Goal: Task Accomplishment & Management: Use online tool/utility

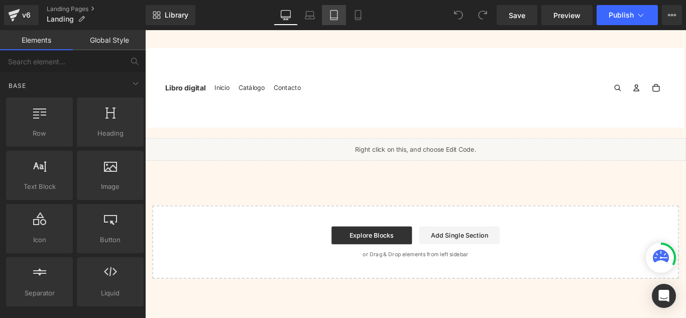
click at [338, 18] on icon at bounding box center [334, 15] width 10 height 10
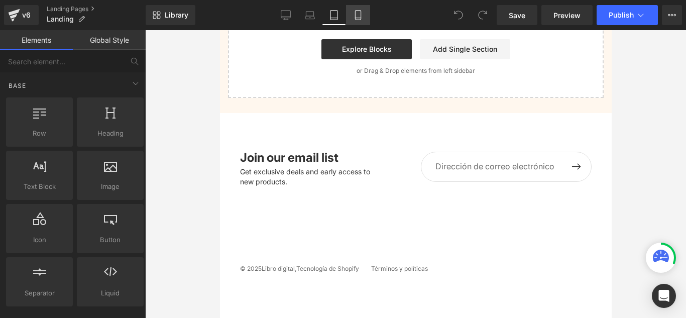
click at [348, 17] on link "Mobile" at bounding box center [358, 15] width 24 height 20
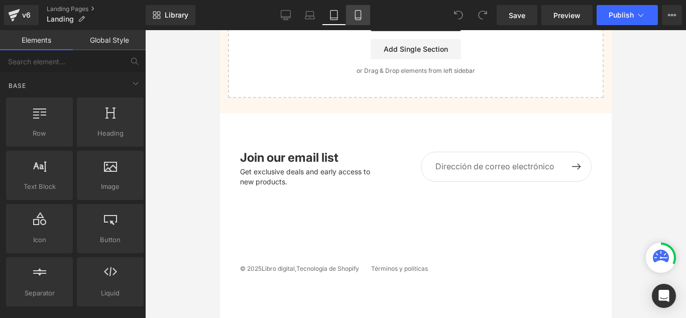
scroll to position [321, 0]
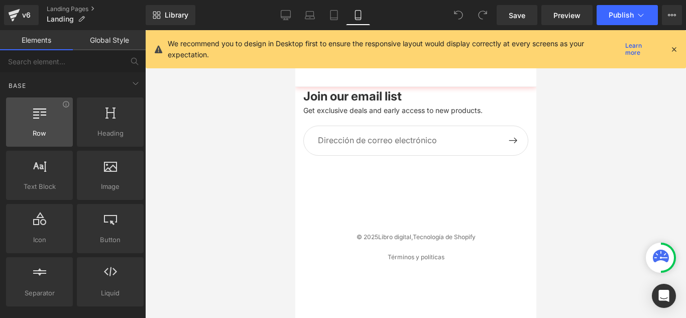
click at [64, 127] on div at bounding box center [39, 116] width 61 height 23
click at [32, 120] on div at bounding box center [39, 116] width 61 height 23
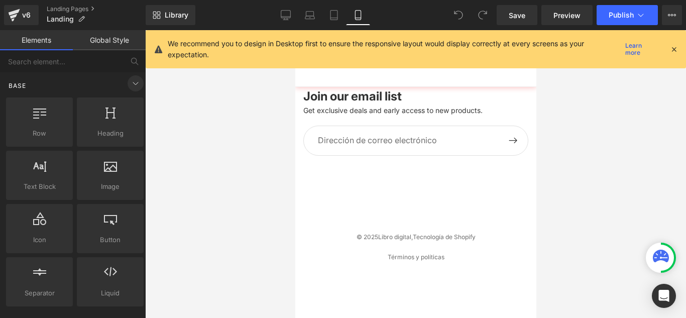
click at [130, 82] on icon at bounding box center [136, 83] width 12 height 12
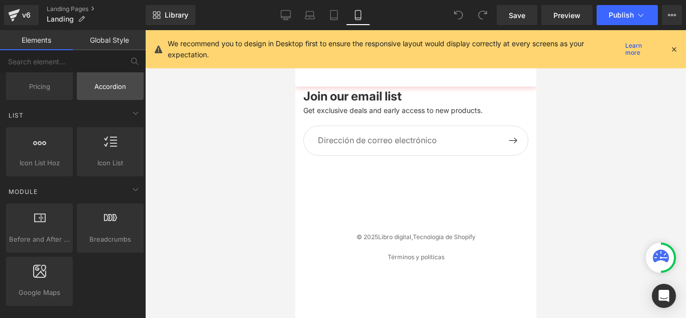
scroll to position [0, 0]
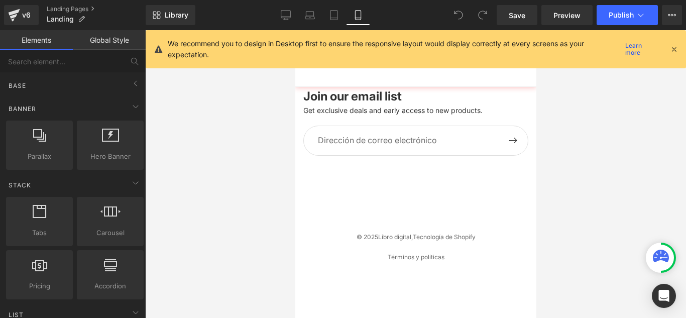
click at [105, 44] on link "Global Style" at bounding box center [109, 40] width 73 height 20
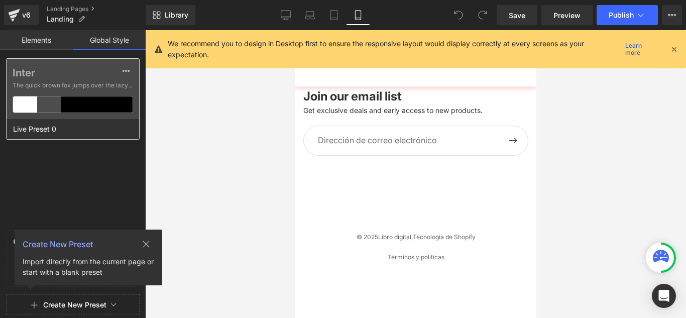
click at [73, 68] on label "Inter" at bounding box center [73, 73] width 121 height 12
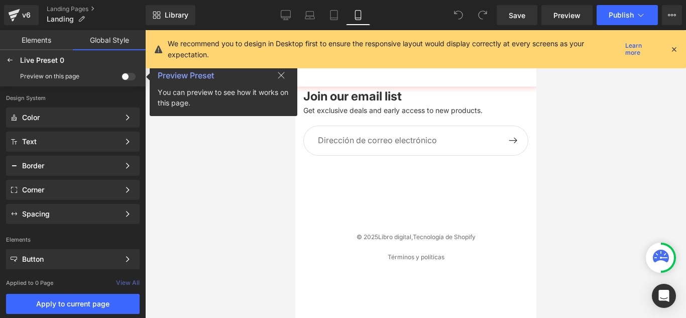
click at [57, 37] on link "Elements" at bounding box center [36, 40] width 73 height 20
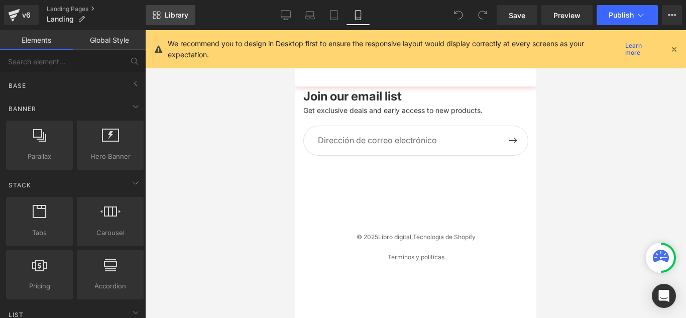
click at [151, 16] on link "Library" at bounding box center [171, 15] width 50 height 20
click at [336, 13] on icon at bounding box center [334, 15] width 10 height 10
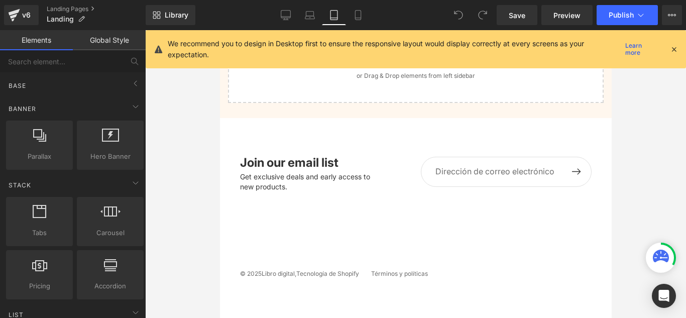
scroll to position [306, 0]
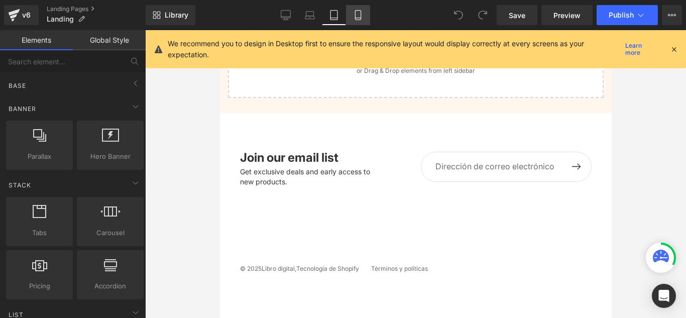
click at [358, 13] on icon at bounding box center [358, 15] width 10 height 10
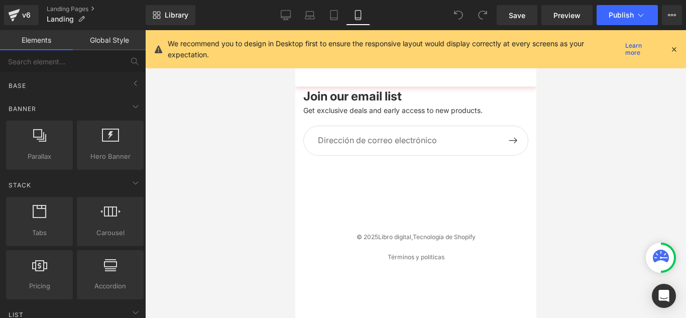
scroll to position [0, 0]
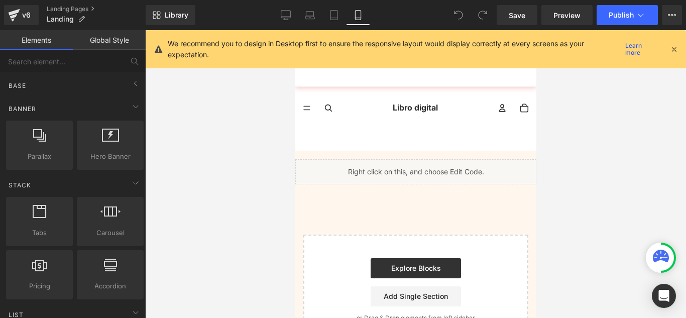
click at [676, 49] on icon at bounding box center [673, 49] width 9 height 9
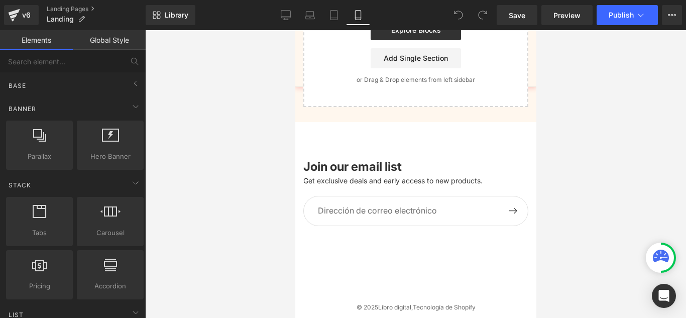
scroll to position [239, 0]
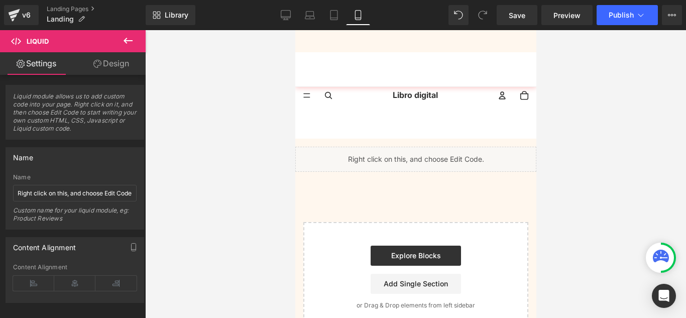
scroll to position [0, 0]
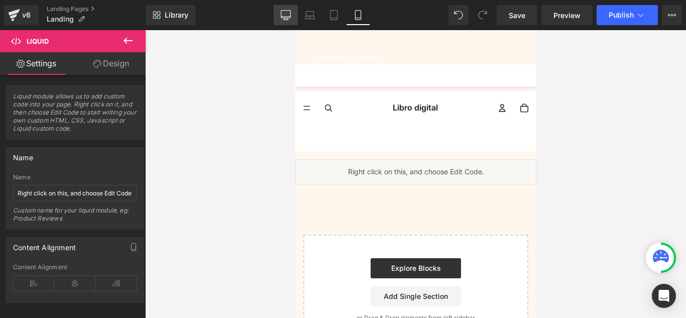
click at [280, 14] on link "Desktop" at bounding box center [286, 15] width 24 height 20
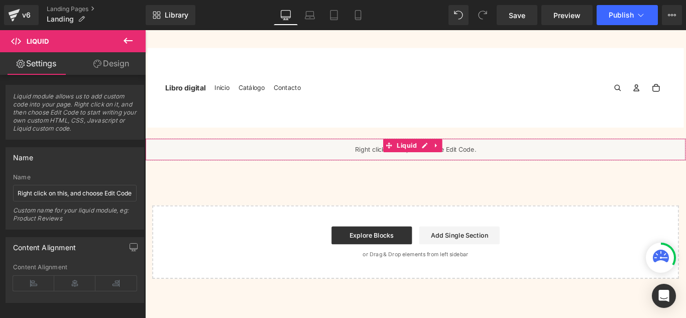
click at [98, 65] on icon at bounding box center [97, 64] width 8 height 8
click at [436, 177] on div "Liquid" at bounding box center [449, 164] width 608 height 25
click at [427, 167] on span "Liquid" at bounding box center [439, 159] width 28 height 15
click at [418, 164] on icon at bounding box center [418, 160] width 7 height 8
click at [459, 177] on div "Liquid" at bounding box center [449, 164] width 608 height 25
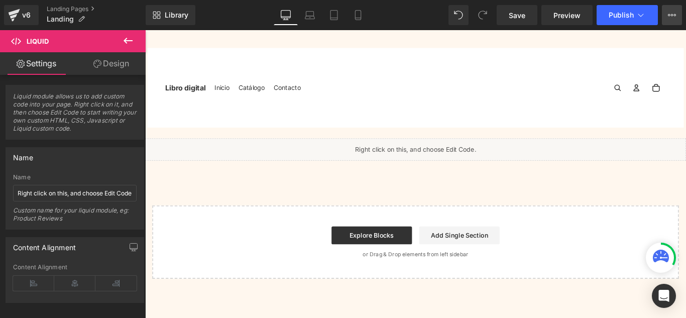
click at [679, 21] on button "Upgrade Plan View Live Page View with current Template Save Template to Library…" at bounding box center [672, 15] width 20 height 20
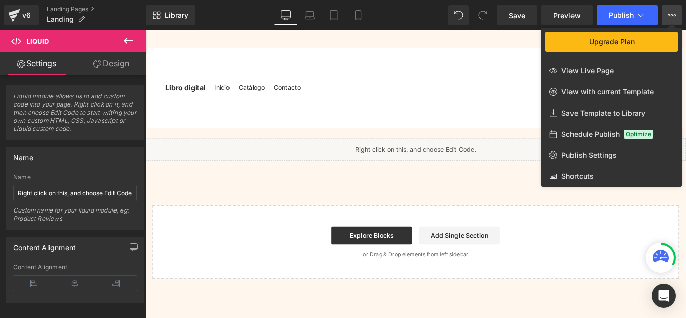
click at [396, 121] on div at bounding box center [415, 174] width 541 height 288
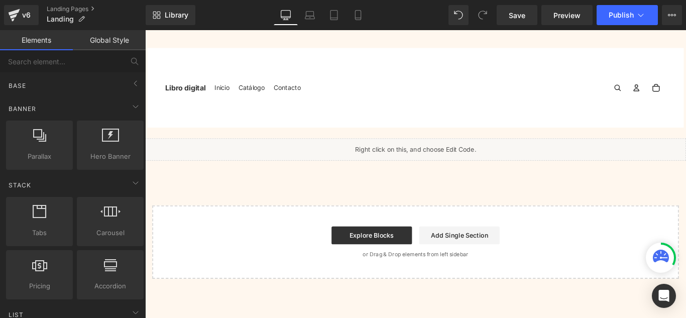
click at [37, 37] on link "Elements" at bounding box center [36, 40] width 73 height 20
click at [88, 79] on div "Base" at bounding box center [75, 85] width 142 height 20
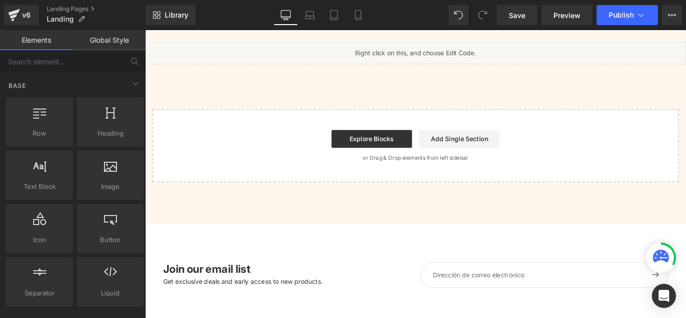
scroll to position [112, 0]
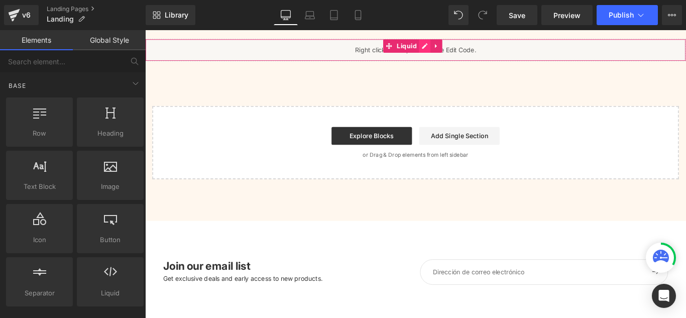
click at [453, 65] on div "Liquid" at bounding box center [449, 52] width 608 height 25
